Goal: Task Accomplishment & Management: Complete application form

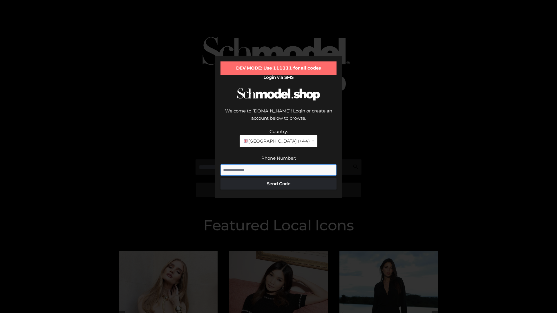
click at [279, 164] on input "Phone Number:" at bounding box center [278, 170] width 116 height 12
type input "**********"
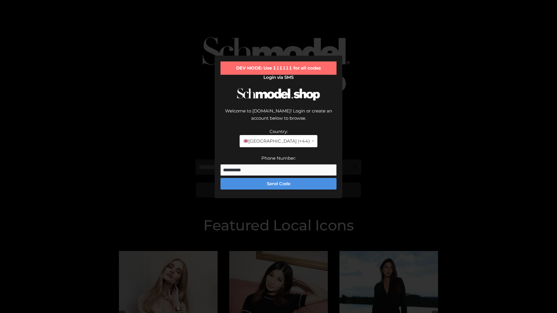
click at [279, 178] on button "Send Code" at bounding box center [278, 184] width 116 height 12
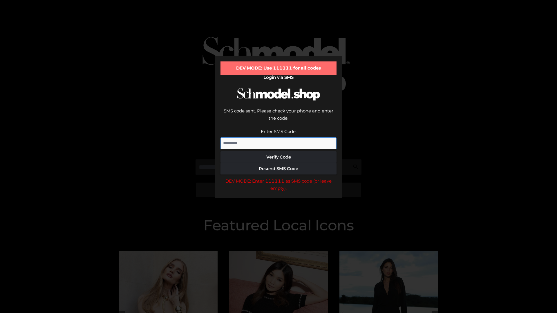
click at [279, 138] on input "Enter SMS Code:" at bounding box center [278, 144] width 116 height 12
type input "******"
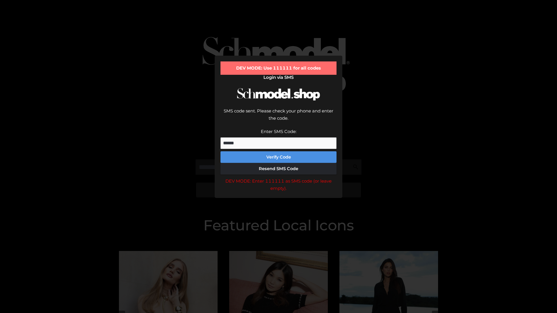
click at [279, 151] on button "Verify Code" at bounding box center [278, 157] width 116 height 12
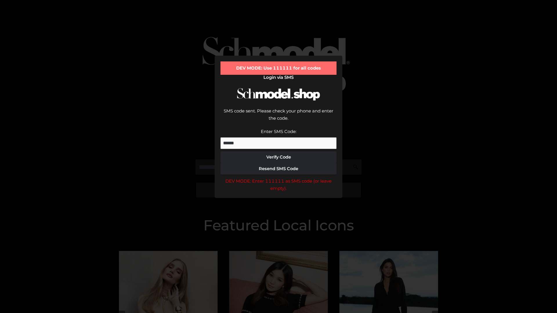
click at [279, 178] on div "DEV MODE: Enter 111111 as SMS code (or leave empty)." at bounding box center [278, 185] width 116 height 15
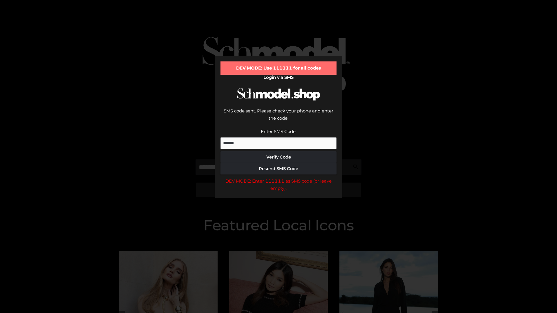
click at [279, 178] on div "DEV MODE: Enter 111111 as SMS code (or leave empty)." at bounding box center [278, 185] width 116 height 15
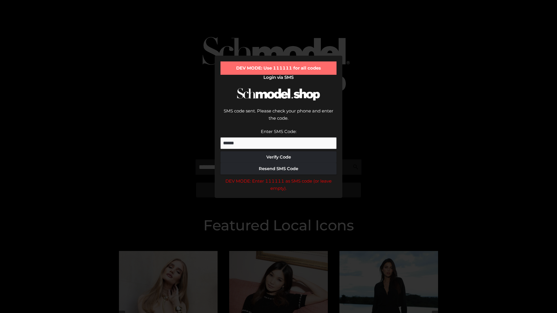
click at [279, 178] on div "DEV MODE: Enter 111111 as SMS code (or leave empty)." at bounding box center [278, 185] width 116 height 15
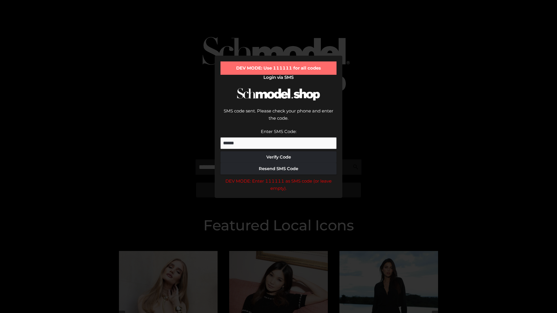
click at [279, 178] on div "DEV MODE: Enter 111111 as SMS code (or leave empty)." at bounding box center [278, 185] width 116 height 15
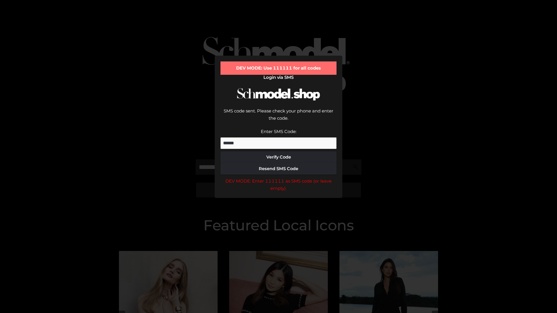
click at [279, 178] on div "DEV MODE: Enter 111111 as SMS code (or leave empty)." at bounding box center [278, 185] width 116 height 15
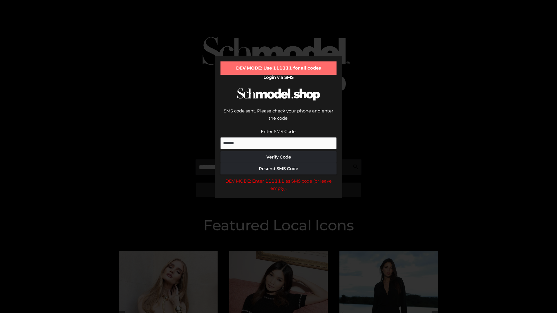
click at [279, 178] on div "DEV MODE: Enter 111111 as SMS code (or leave empty)." at bounding box center [278, 185] width 116 height 15
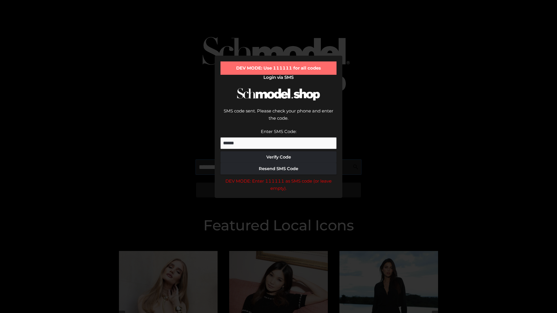
scroll to position [0, 30]
click at [279, 178] on div "DEV MODE: Enter 111111 as SMS code (or leave empty)." at bounding box center [278, 185] width 116 height 15
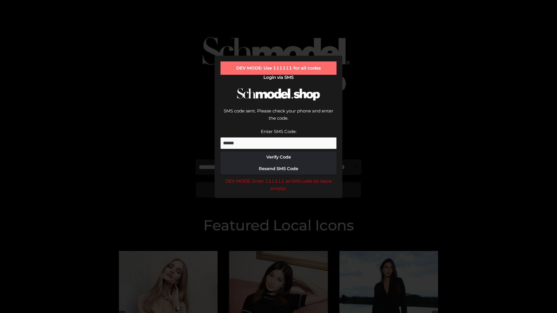
click at [279, 178] on div "DEV MODE: Enter 111111 as SMS code (or leave empty)." at bounding box center [278, 185] width 116 height 15
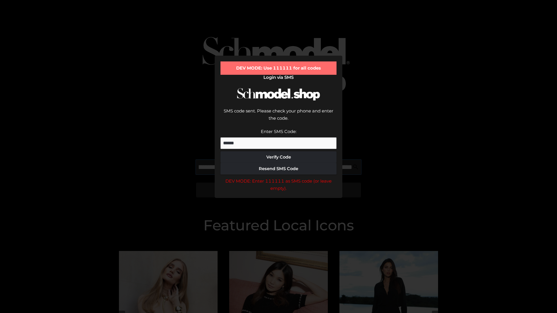
scroll to position [0, 63]
click at [279, 178] on div "DEV MODE: Enter 111111 as SMS code (or leave empty)." at bounding box center [278, 185] width 116 height 15
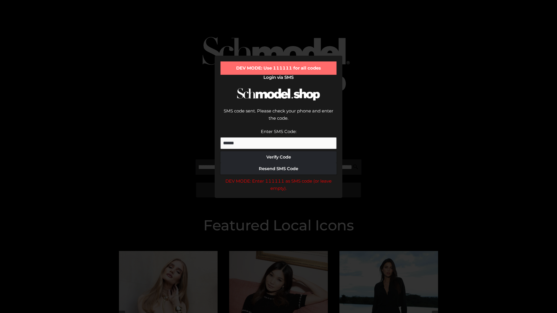
click at [279, 178] on div "DEV MODE: Enter 111111 as SMS code (or leave empty)." at bounding box center [278, 185] width 116 height 15
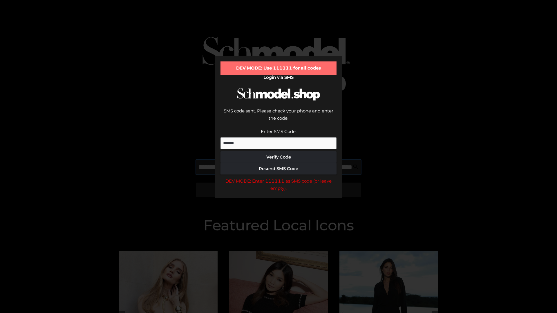
scroll to position [0, 98]
click at [279, 178] on div "DEV MODE: Enter 111111 as SMS code (or leave empty)." at bounding box center [278, 185] width 116 height 15
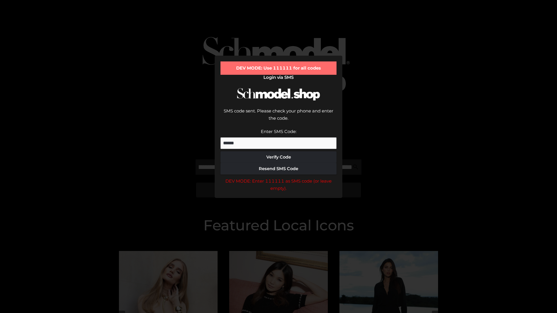
click at [279, 178] on div "DEV MODE: Enter 111111 as SMS code (or leave empty)." at bounding box center [278, 185] width 116 height 15
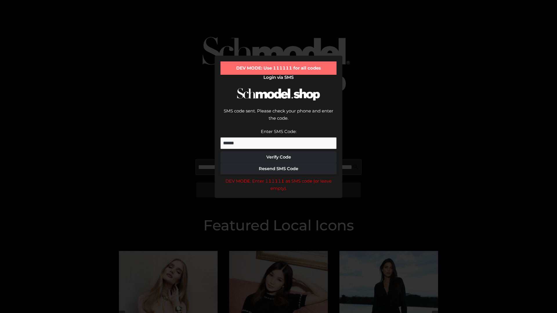
scroll to position [0, 135]
click at [279, 178] on div "DEV MODE: Enter 111111 as SMS code (or leave empty)." at bounding box center [278, 185] width 116 height 15
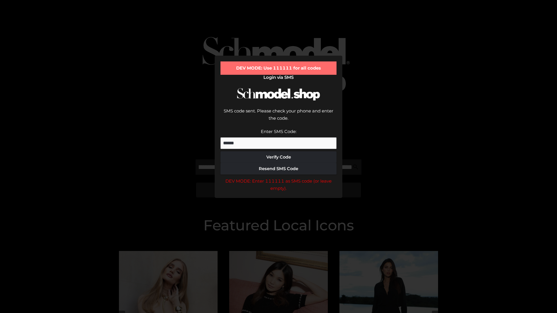
click at [279, 178] on div "DEV MODE: Enter 111111 as SMS code (or leave empty)." at bounding box center [278, 185] width 116 height 15
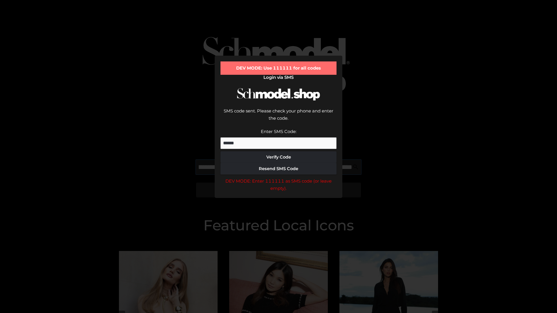
scroll to position [0, 168]
click at [279, 178] on div "DEV MODE: Enter 111111 as SMS code (or leave empty)." at bounding box center [278, 185] width 116 height 15
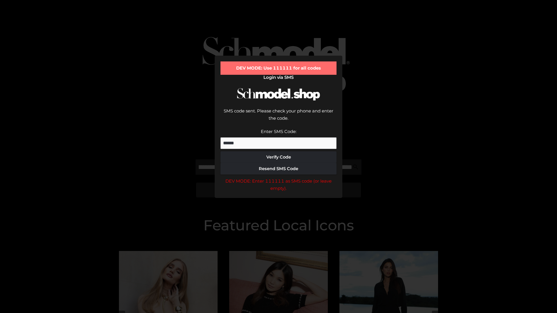
click at [279, 178] on div "DEV MODE: Enter 111111 as SMS code (or leave empty)." at bounding box center [278, 185] width 116 height 15
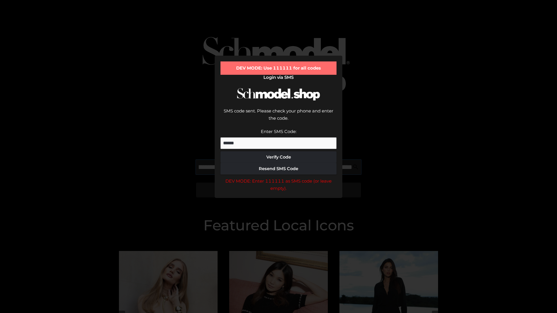
scroll to position [0, 203]
click at [279, 178] on div "DEV MODE: Enter 111111 as SMS code (or leave empty)." at bounding box center [278, 185] width 116 height 15
type input "**********"
